Goal: Transaction & Acquisition: Purchase product/service

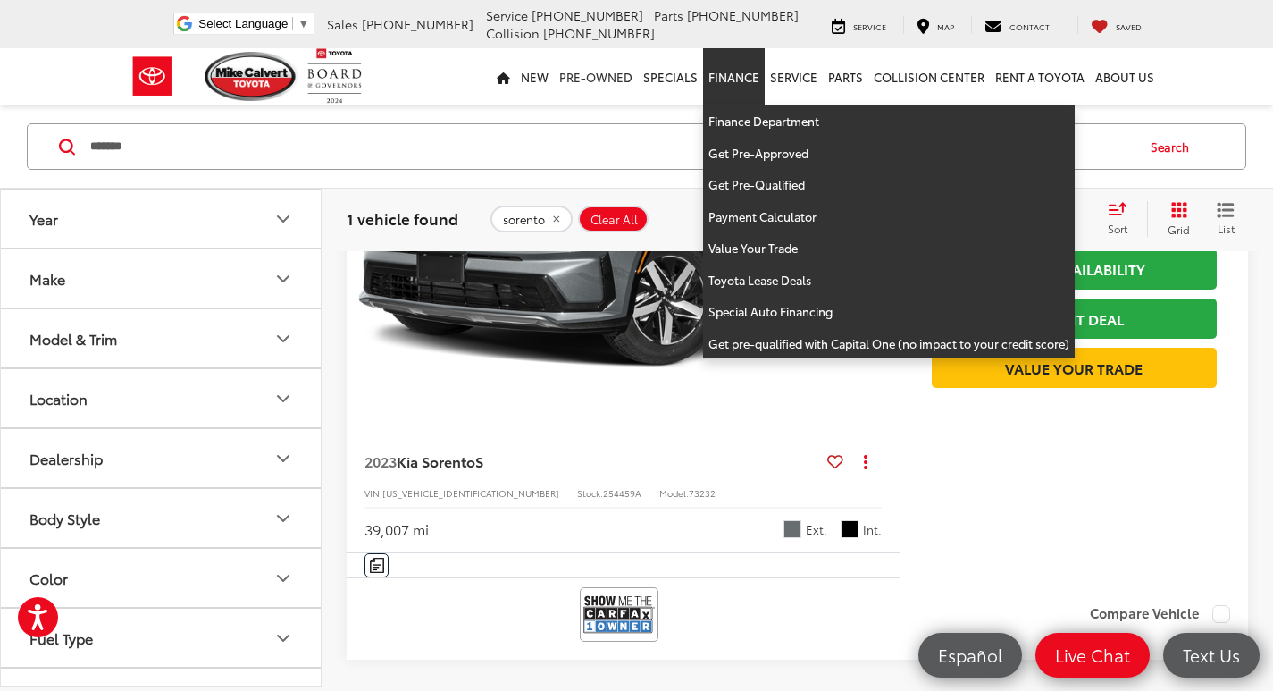
scroll to position [357, 0]
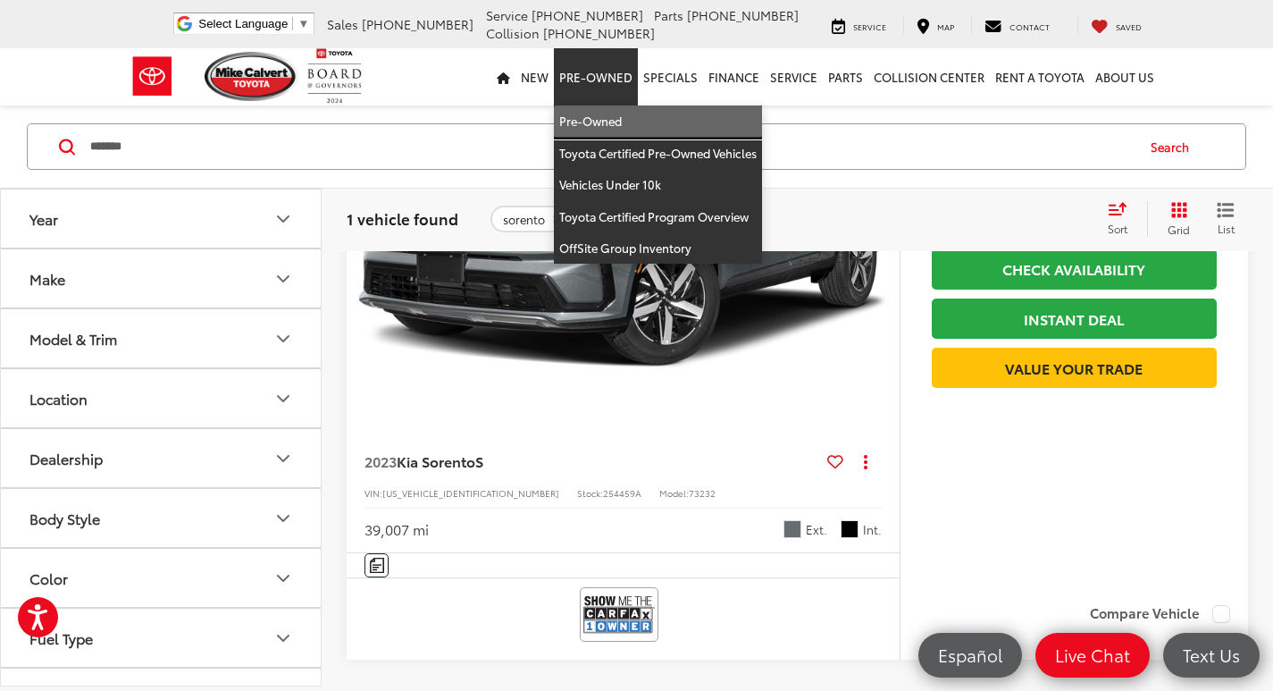
click at [599, 124] on link "Pre-Owned" at bounding box center [658, 121] width 208 height 32
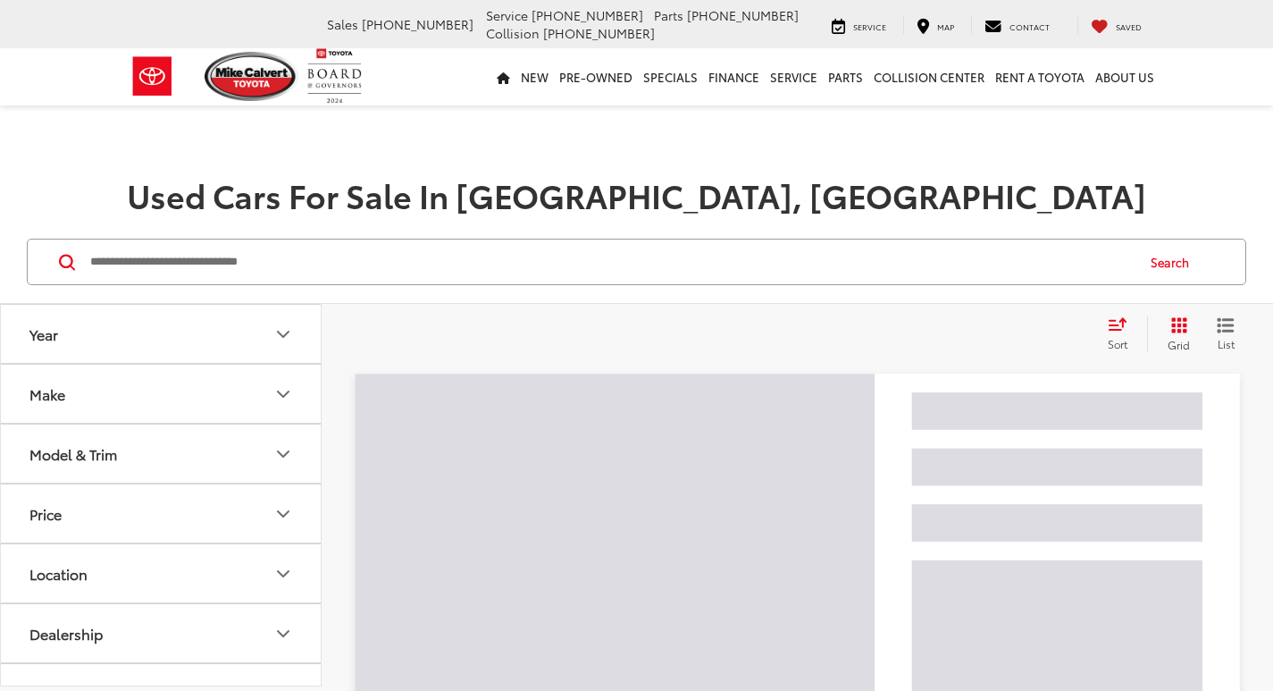
click at [462, 264] on input "Search by Make, Model, or Keyword" at bounding box center [611, 261] width 1046 height 43
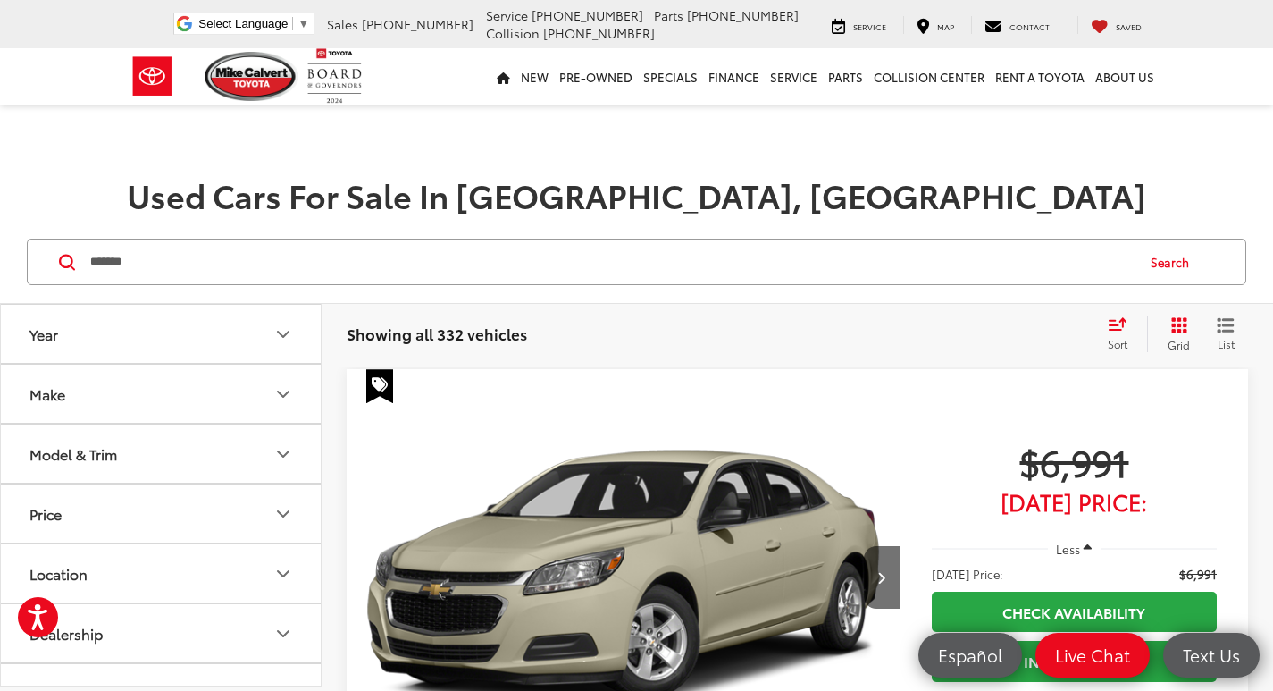
type input "*******"
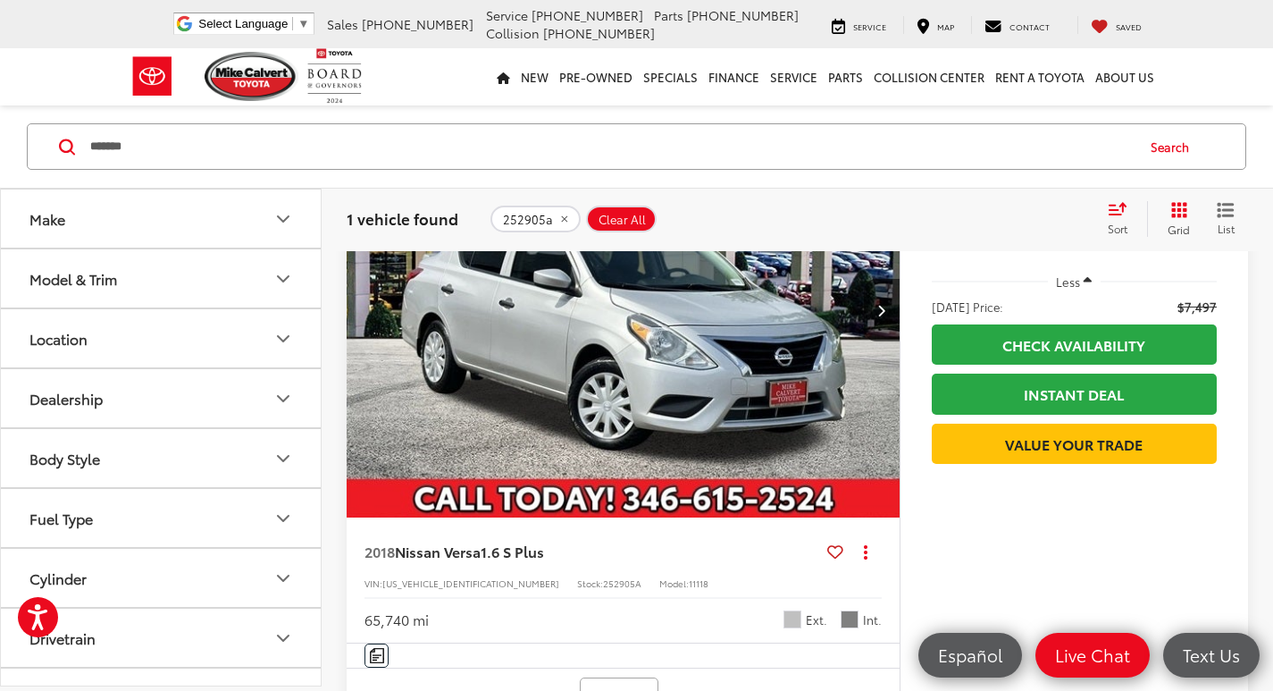
scroll to position [357, 0]
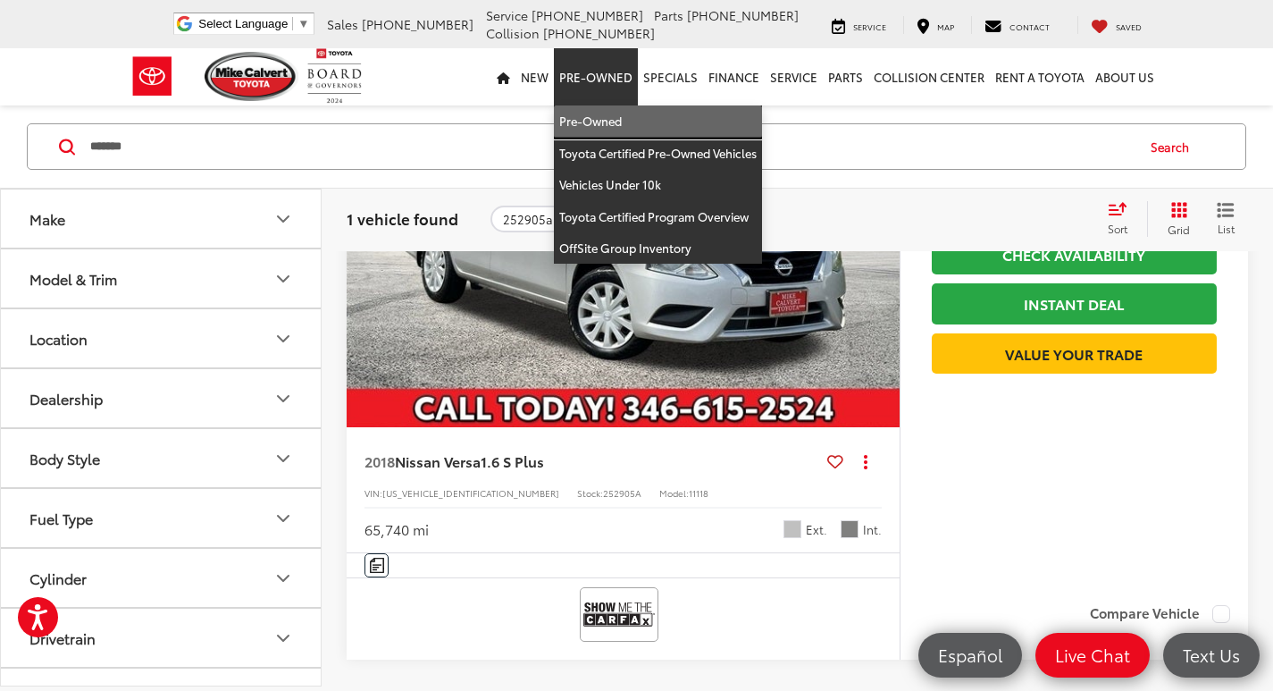
click at [596, 122] on link "Pre-Owned" at bounding box center [658, 121] width 208 height 32
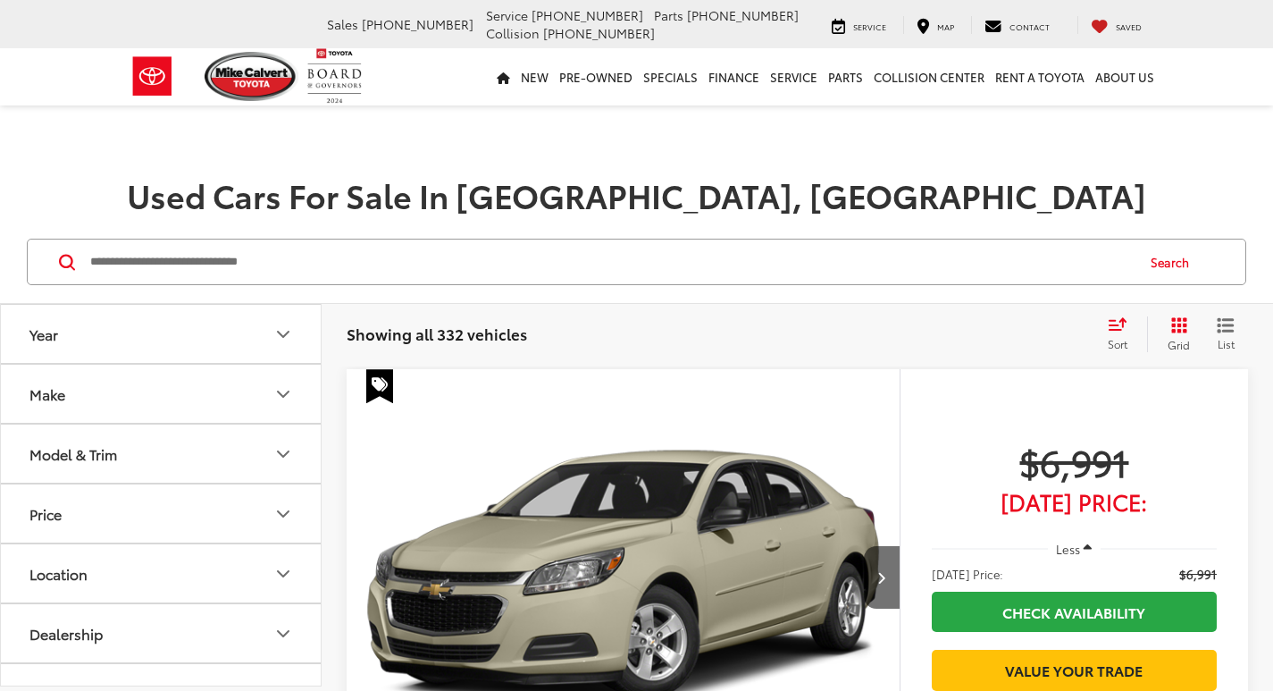
click at [1116, 330] on icon "Select sort value" at bounding box center [1118, 324] width 16 height 11
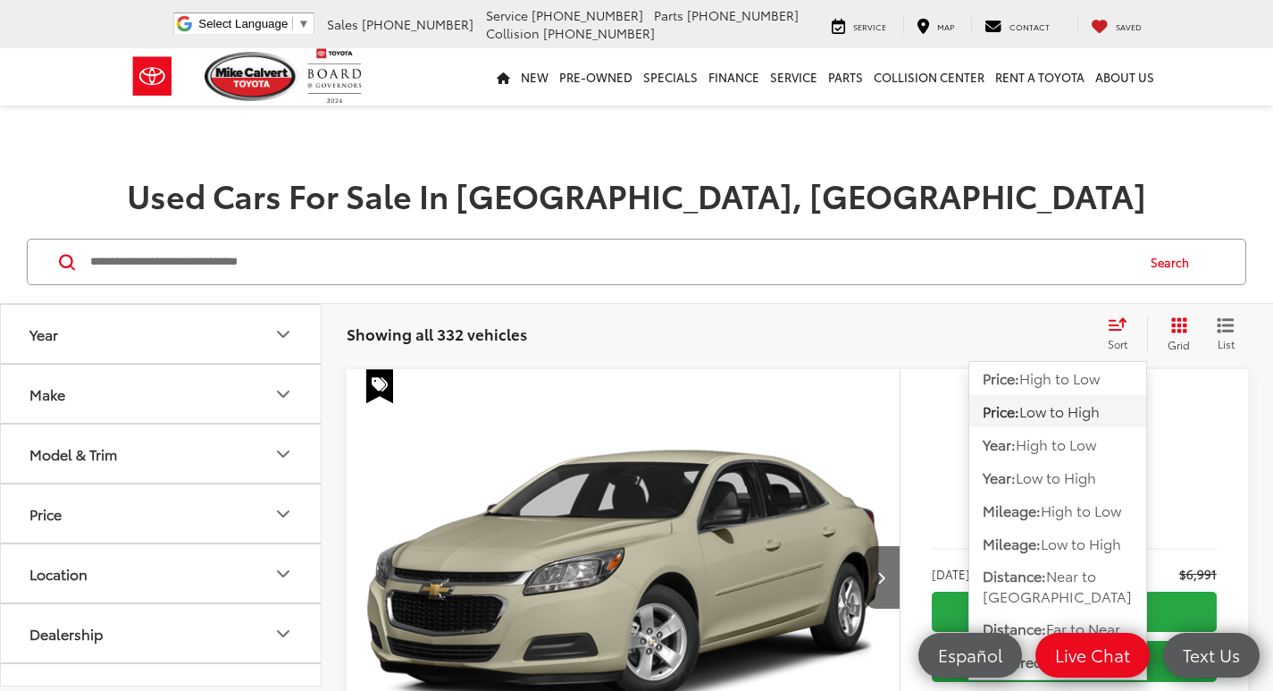
click at [1058, 412] on span "Low to High" at bounding box center [1060, 410] width 80 height 21
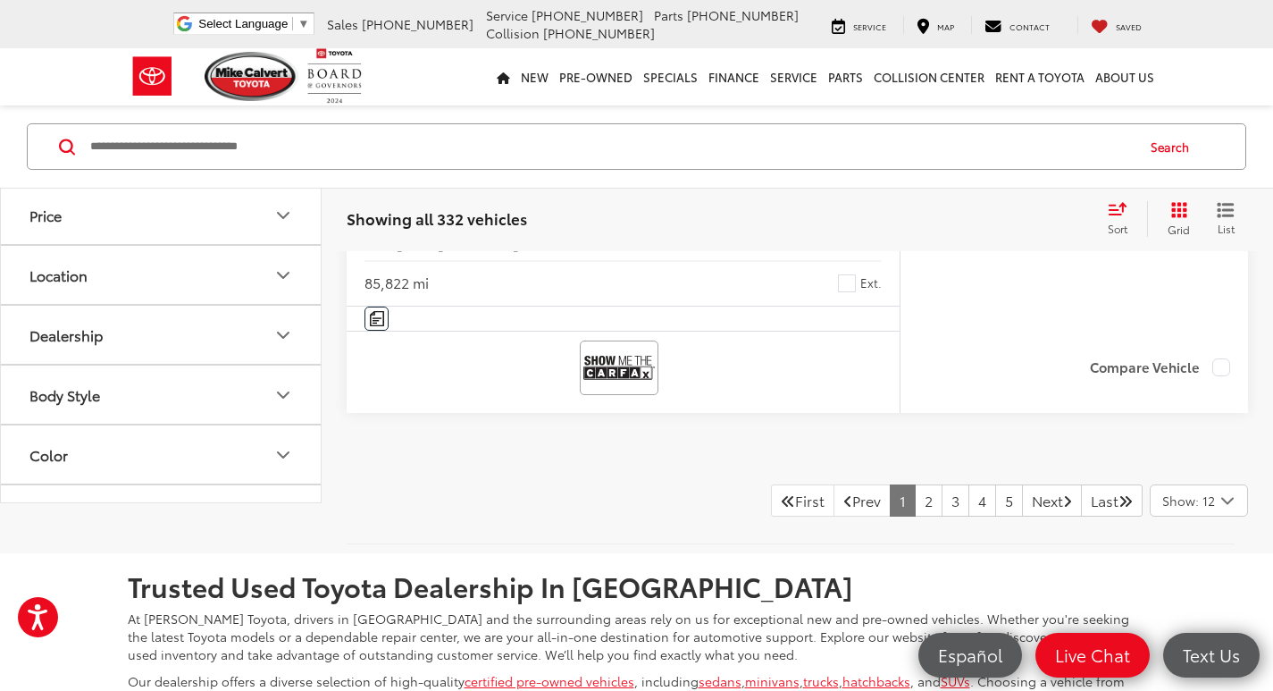
scroll to position [8132, 0]
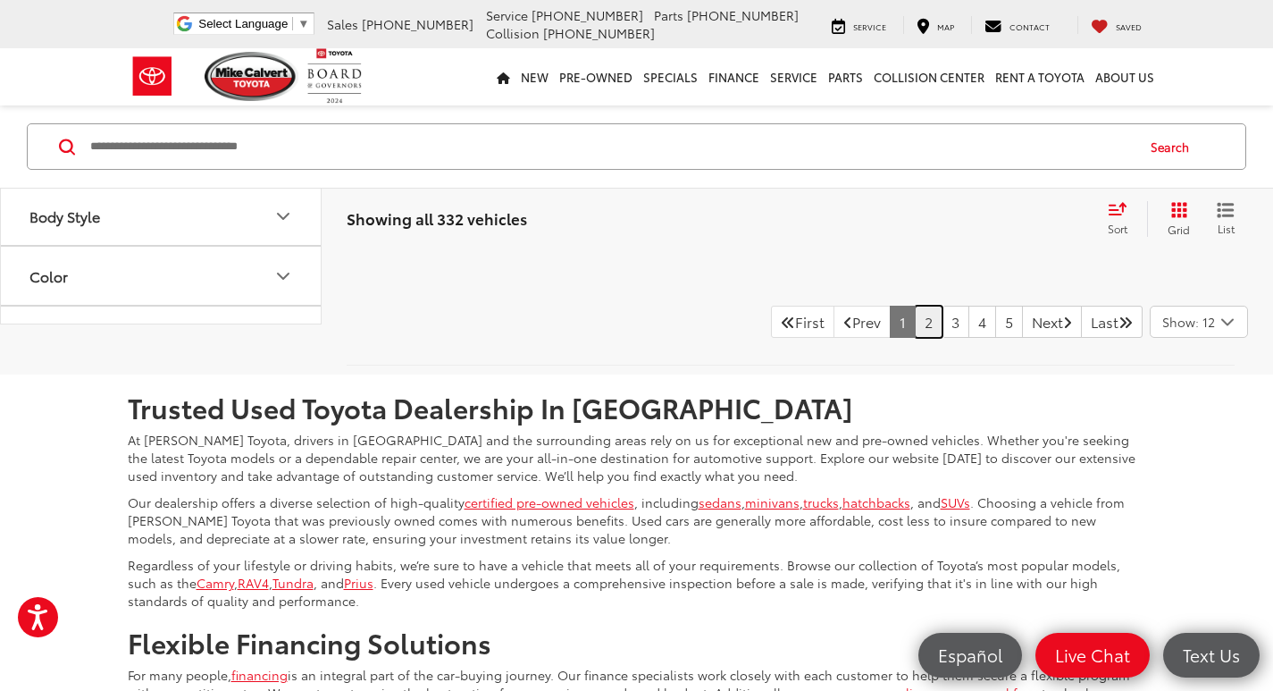
click at [915, 338] on link "2" at bounding box center [929, 322] width 28 height 32
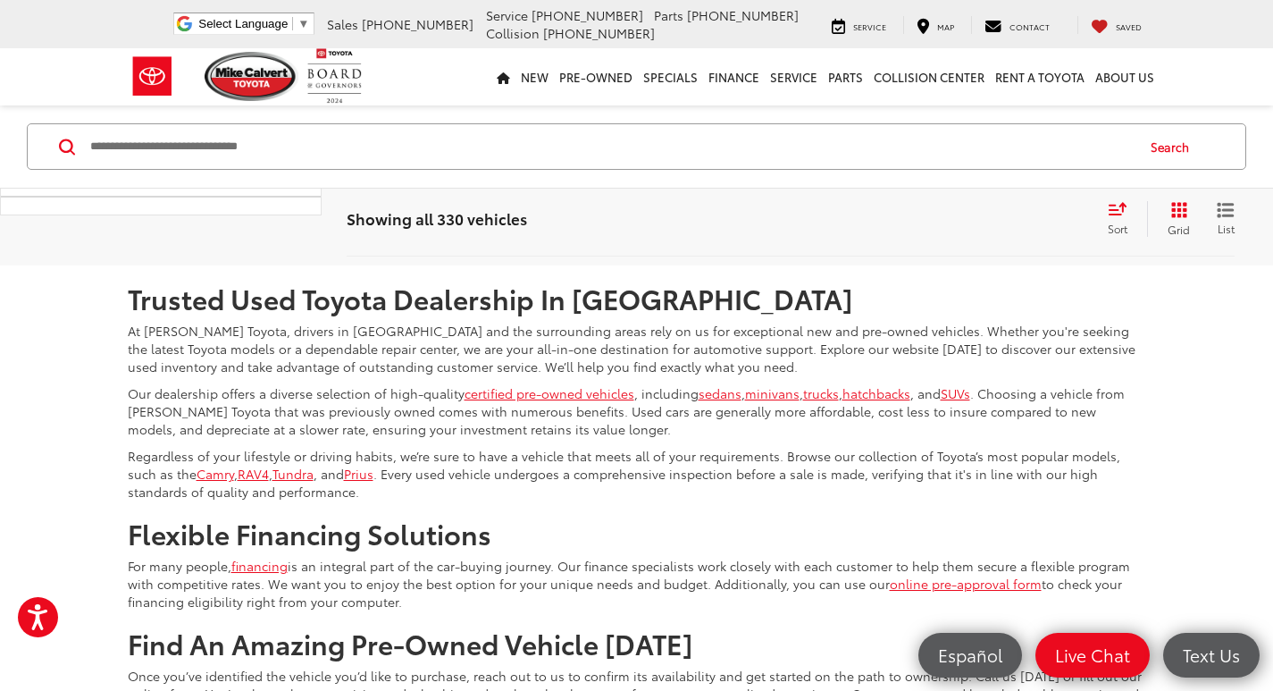
scroll to position [8247, 0]
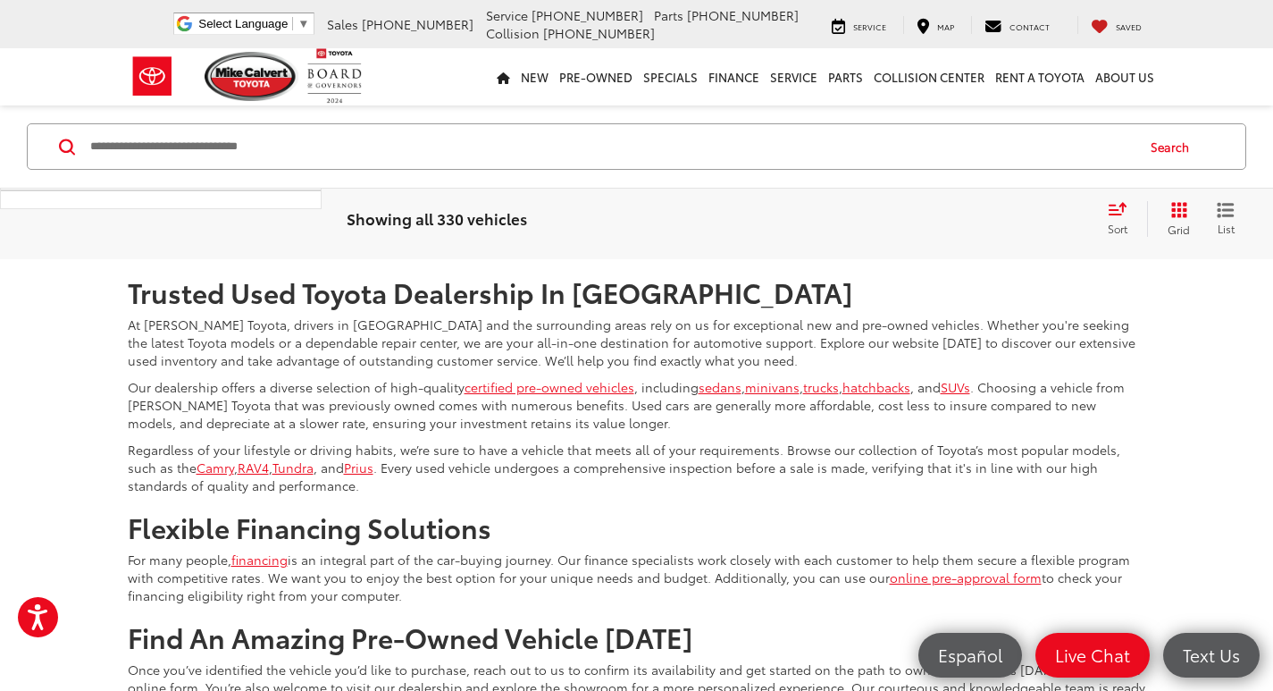
click at [942, 223] on link "3" at bounding box center [956, 206] width 28 height 32
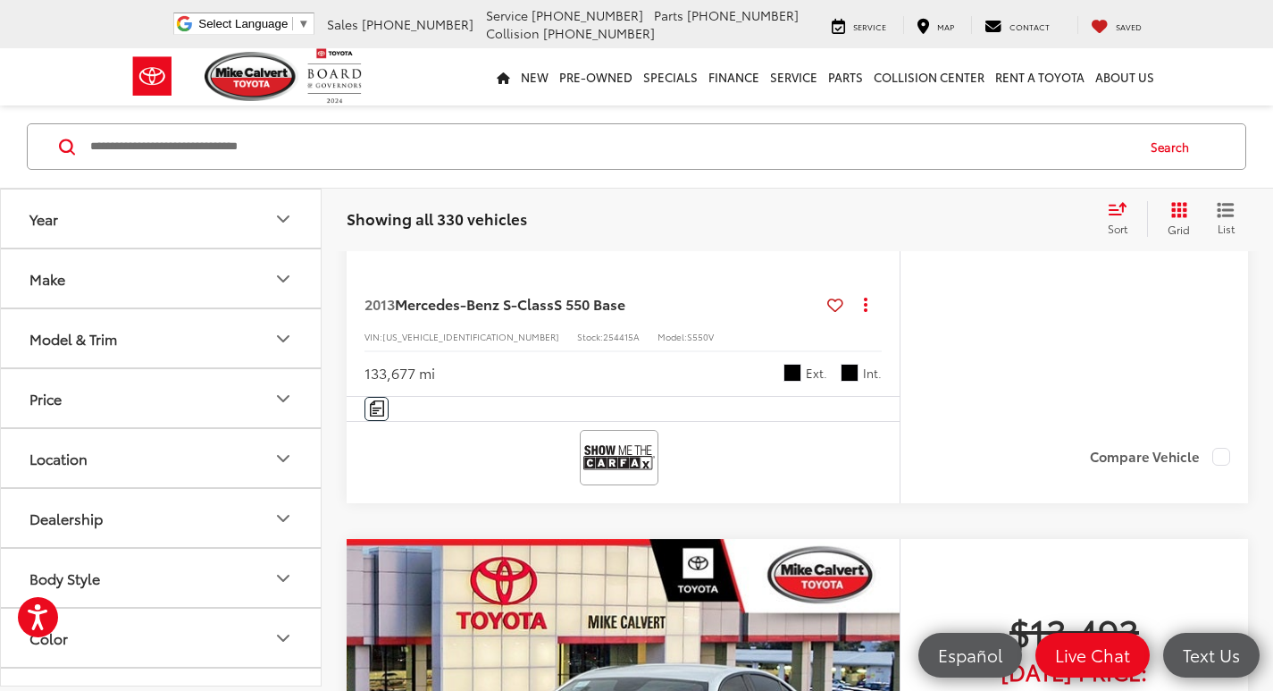
scroll to position [5566, 0]
